Goal: Task Accomplishment & Management: Manage account settings

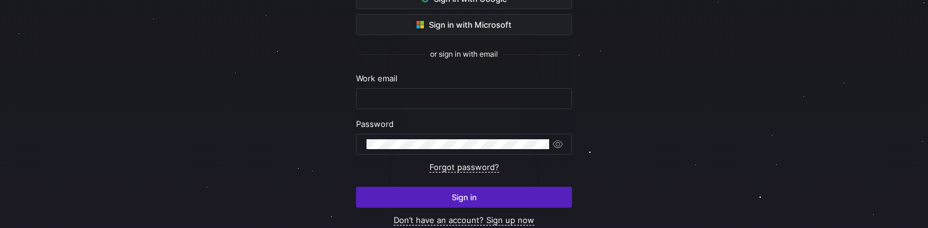
scroll to position [157, 0]
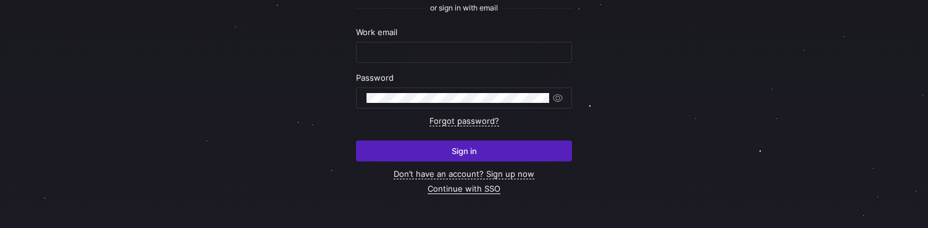
click at [459, 190] on link "Continue with SSO" at bounding box center [463, 189] width 73 height 10
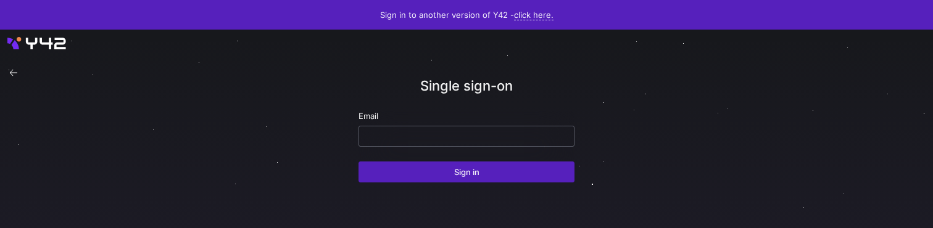
click at [417, 139] on input "email" at bounding box center [466, 136] width 195 height 10
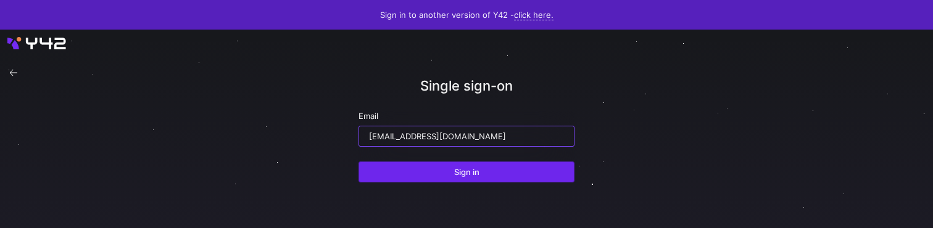
type input "ppatida2@cisco.com"
click at [443, 174] on span "submit" at bounding box center [466, 172] width 215 height 20
